Goal: Navigation & Orientation: Go to known website

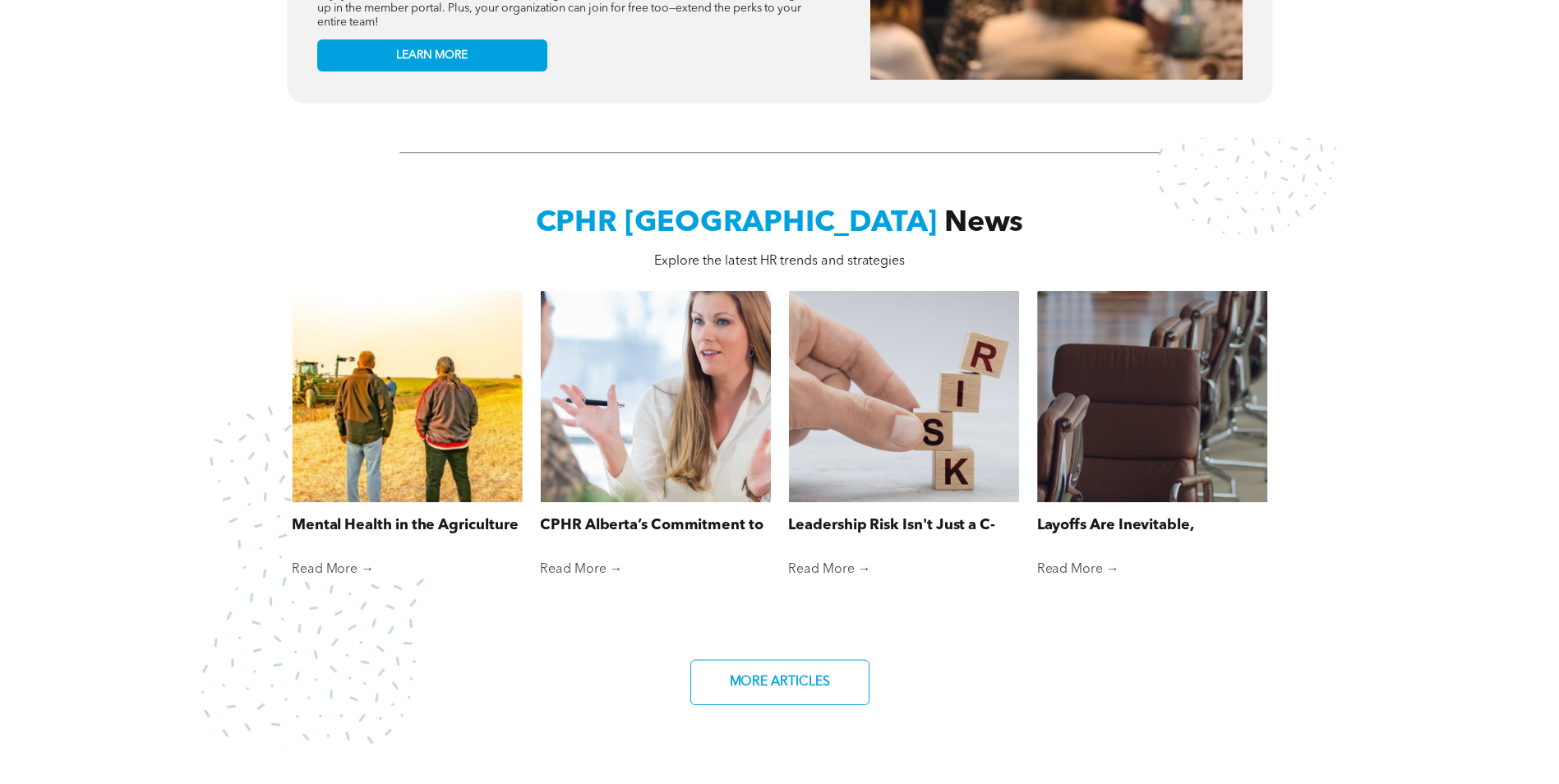
scroll to position [1232, 0]
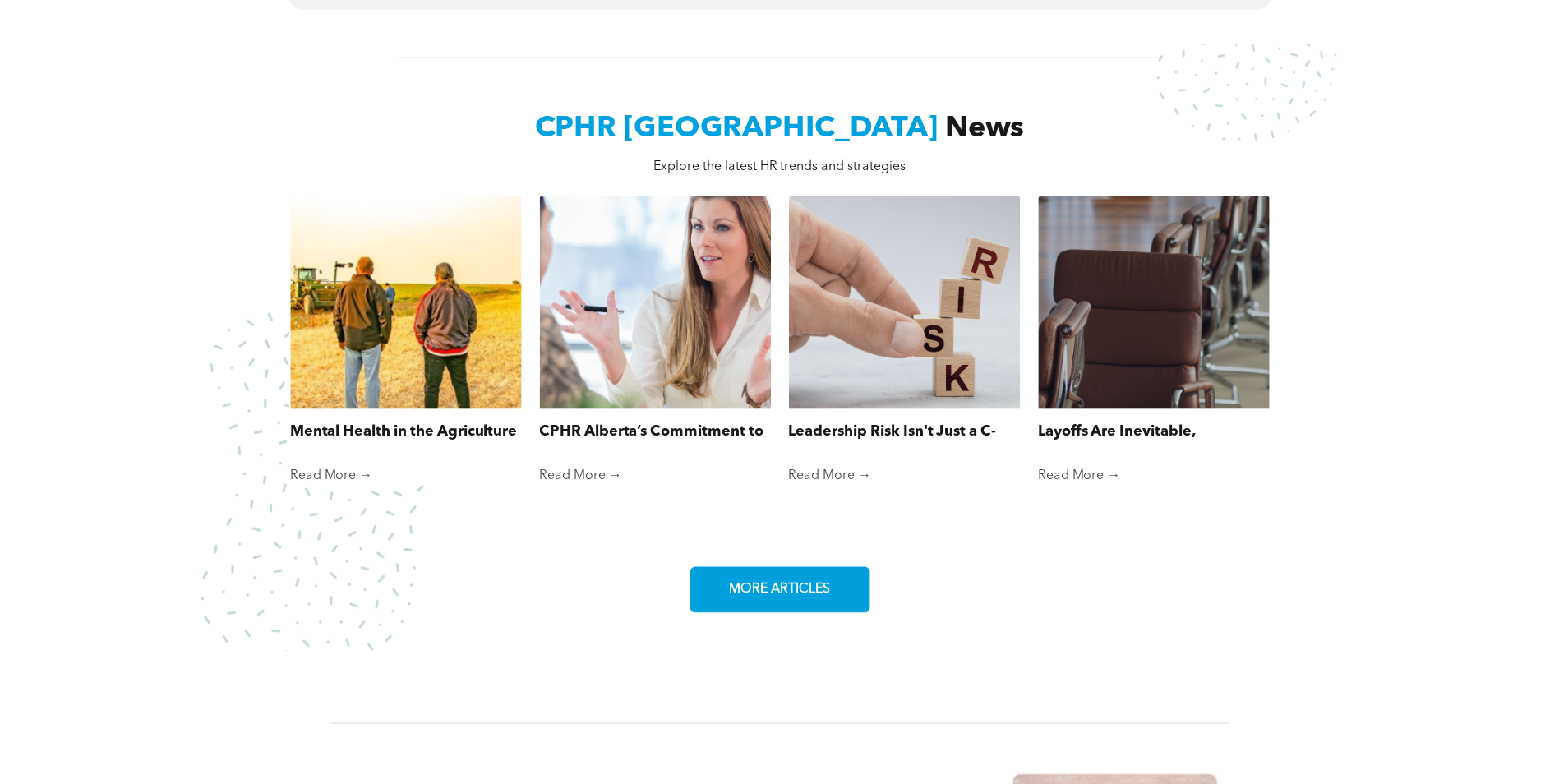
click at [755, 578] on span "MORE ARTICLES" at bounding box center [779, 589] width 112 height 32
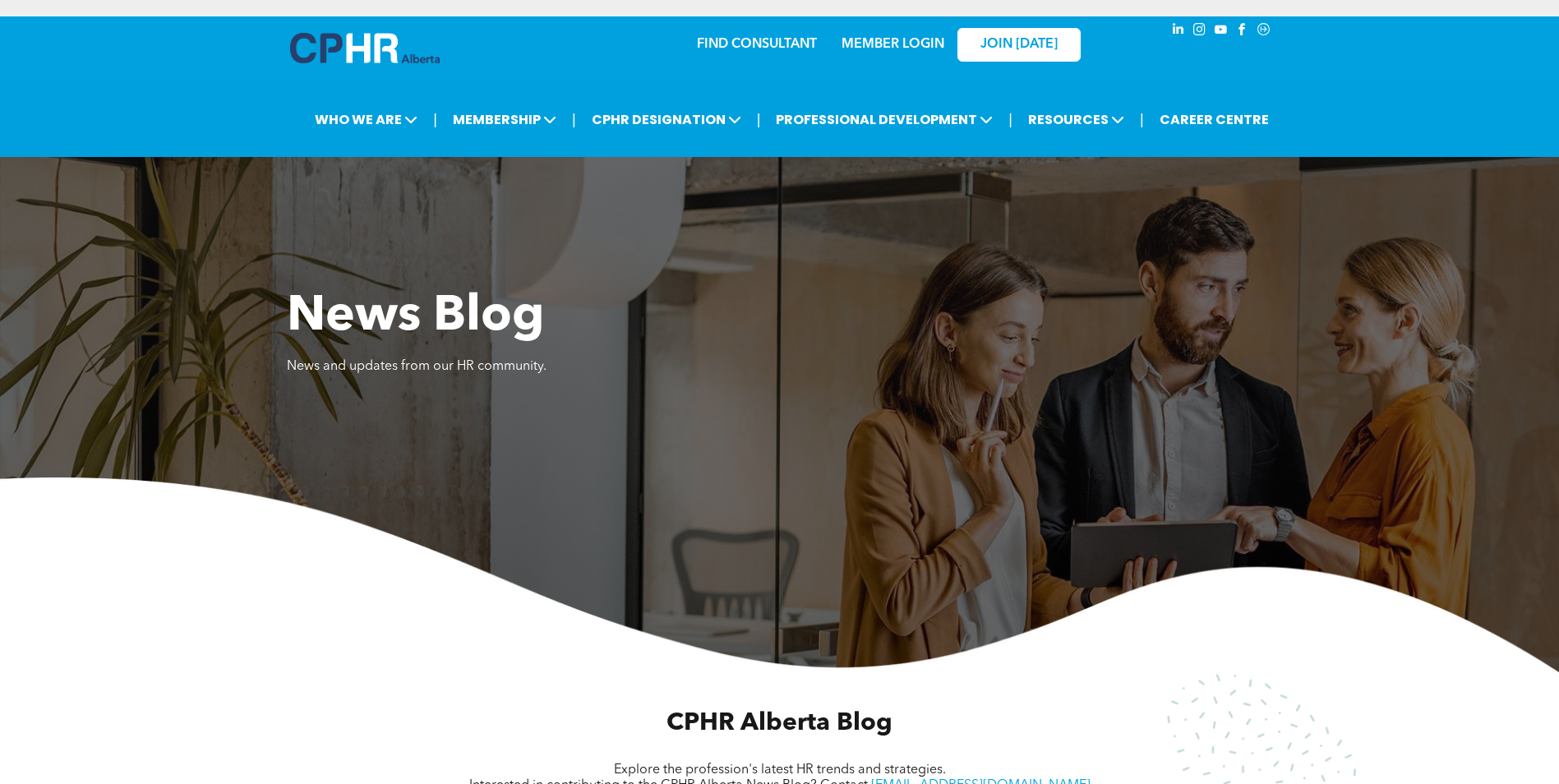
click at [899, 40] on link "MEMBER LOGIN" at bounding box center [893, 44] width 103 height 13
